Goal: Navigation & Orientation: Find specific page/section

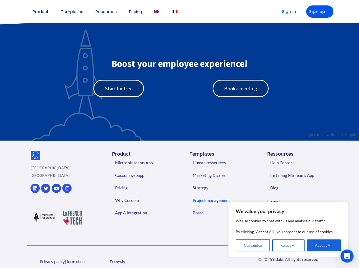
scroll to position [1121, 0]
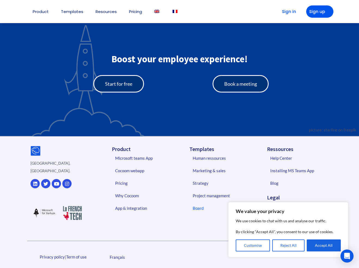
click at [200, 210] on link "Board" at bounding box center [222, 208] width 70 height 13
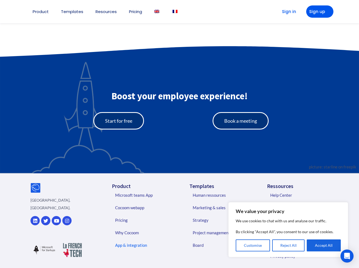
scroll to position [1213, 0]
